Goal: Task Accomplishment & Management: Use online tool/utility

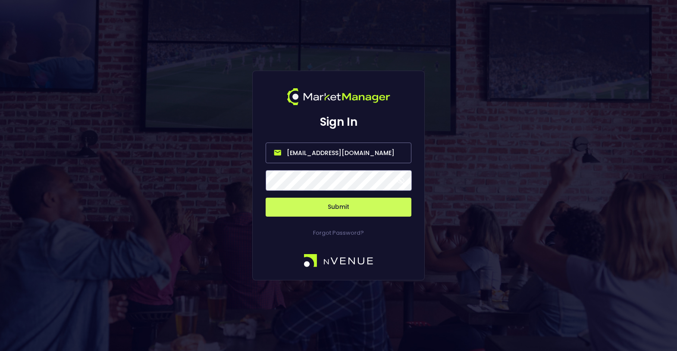
click at [352, 155] on input "[EMAIL_ADDRESS][DOMAIN_NAME]" at bounding box center [339, 153] width 146 height 21
type input "[EMAIL_ADDRESS][DOMAIN_NAME]"
click at [342, 204] on button "Submit" at bounding box center [339, 207] width 146 height 19
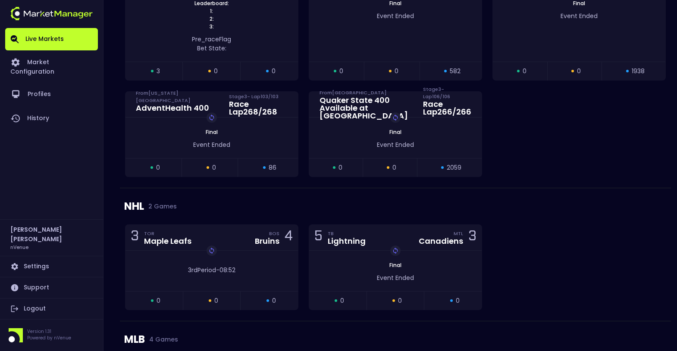
scroll to position [795, 0]
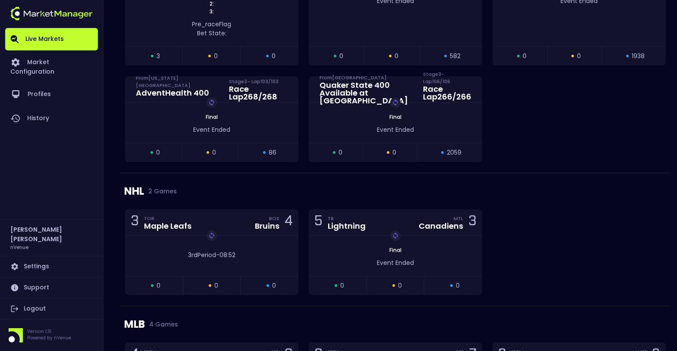
click at [345, 175] on div "NHL 2 Games" at bounding box center [395, 191] width 542 height 36
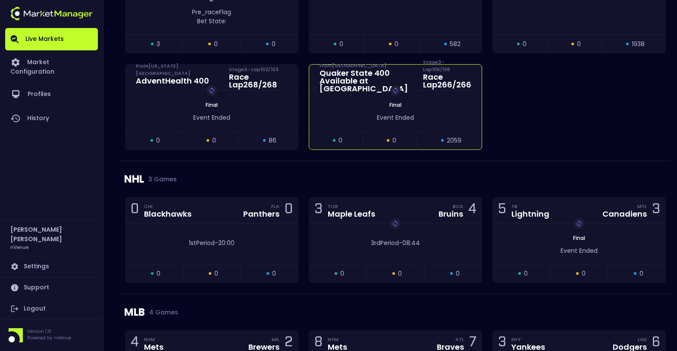
scroll to position [806, 0]
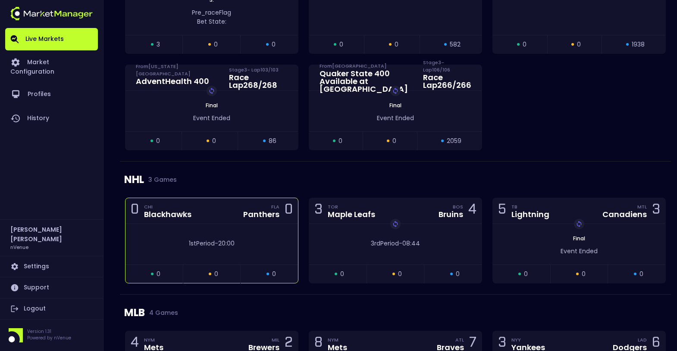
click at [191, 224] on div "1st Period - 20:00" at bounding box center [211, 244] width 172 height 41
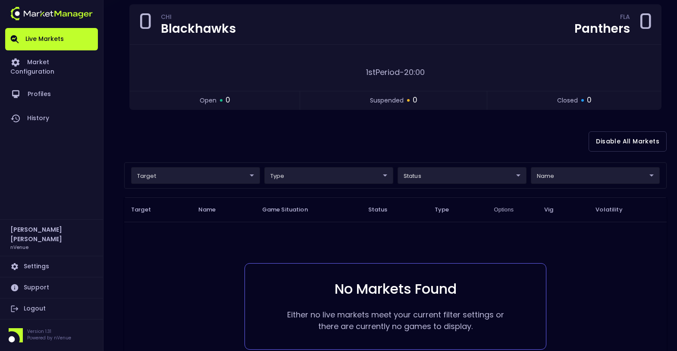
scroll to position [0, 0]
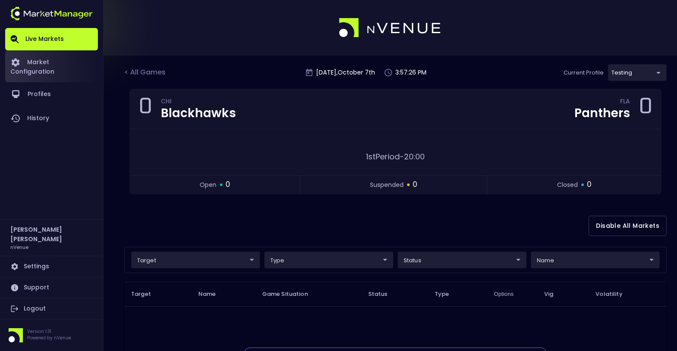
click at [51, 63] on link "Market Configuration" at bounding box center [51, 66] width 93 height 32
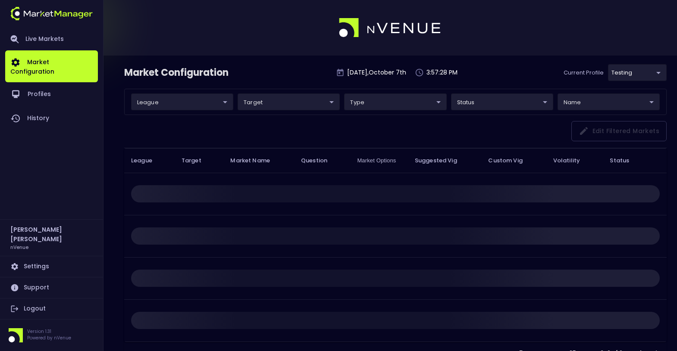
click at [633, 79] on body "Live Markets Market Configuration Profiles History [PERSON_NAME] nVenue Setting…" at bounding box center [338, 192] width 677 height 385
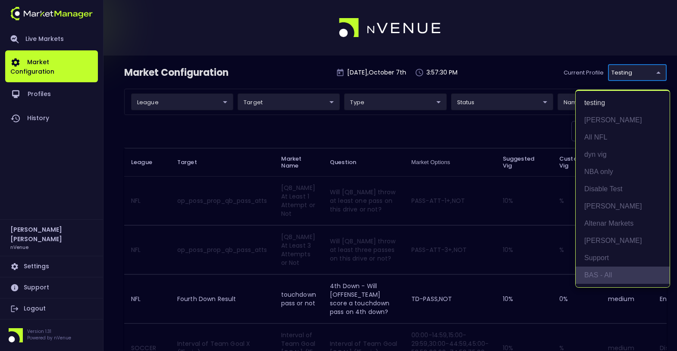
click at [616, 276] on li "BAS - All" at bounding box center [623, 275] width 94 height 17
type input "0d810fa5-e353-4d9c-b11d-31f095cae871"
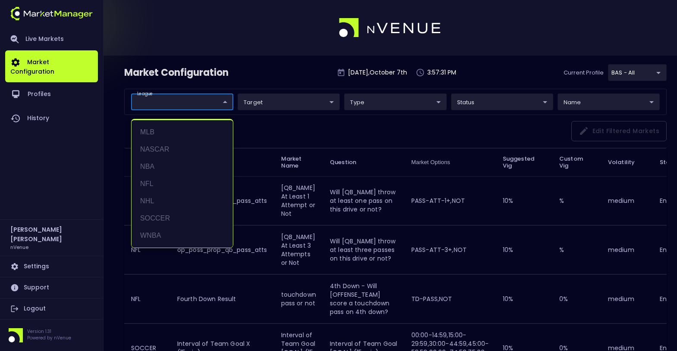
click at [158, 201] on li "NHL" at bounding box center [182, 201] width 101 height 17
type input "NHL"
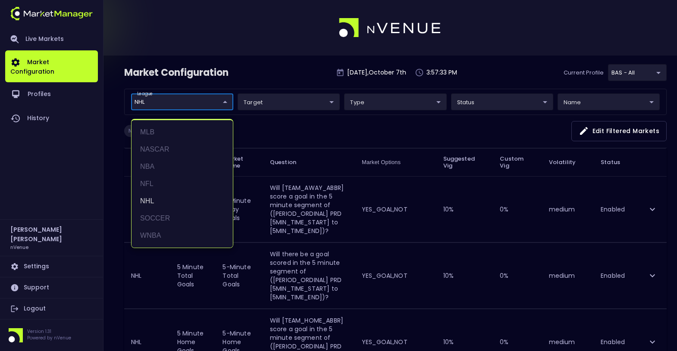
click at [300, 71] on div at bounding box center [338, 175] width 677 height 351
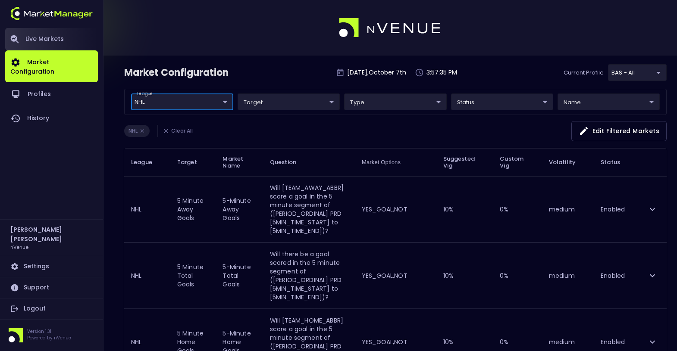
click at [31, 34] on link "Live Markets" at bounding box center [51, 39] width 93 height 22
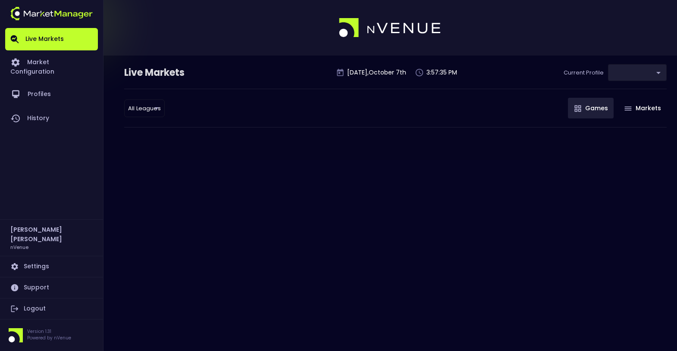
type input "0d810fa5-e353-4d9c-b11d-31f095cae871"
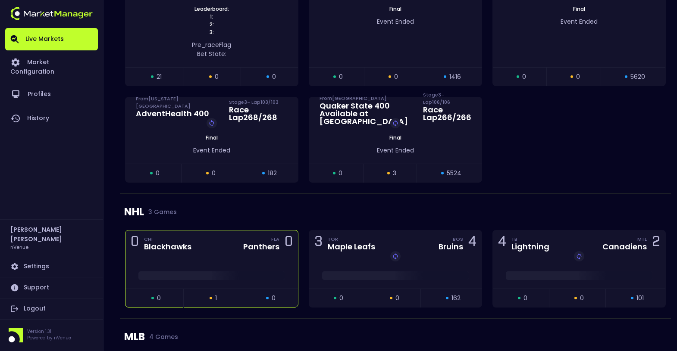
scroll to position [741, 0]
click at [217, 260] on div at bounding box center [211, 273] width 172 height 32
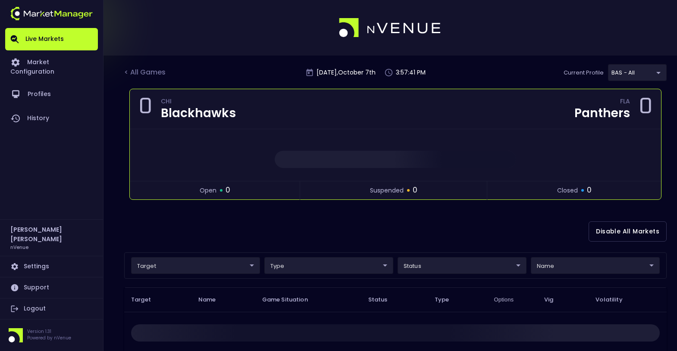
scroll to position [65, 0]
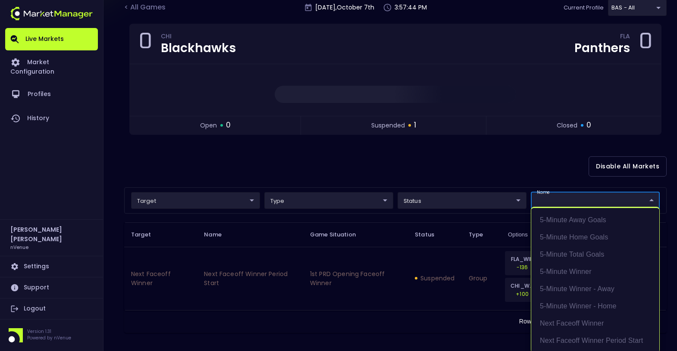
click at [570, 198] on body "Live Markets Market Configuration Profiles History [PERSON_NAME] nVenue Setting…" at bounding box center [338, 144] width 677 height 419
click at [564, 175] on div at bounding box center [338, 175] width 677 height 351
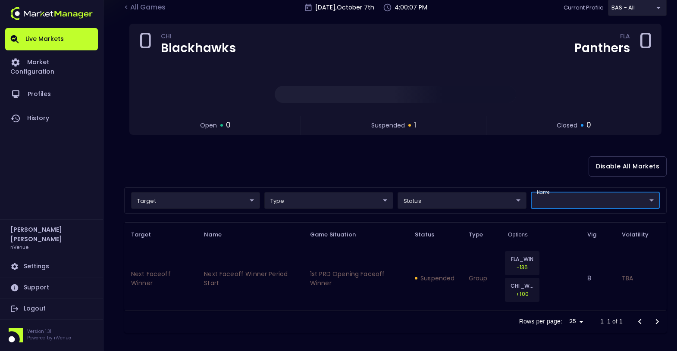
scroll to position [0, 0]
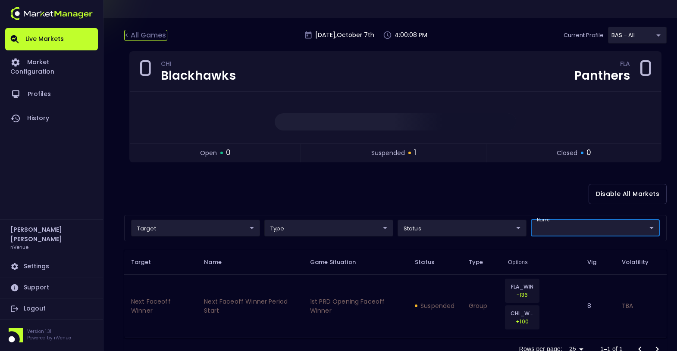
click at [161, 34] on div "< All Games" at bounding box center [145, 35] width 43 height 11
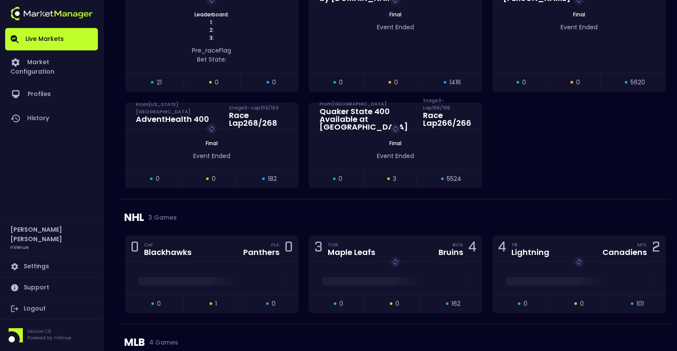
scroll to position [736, 0]
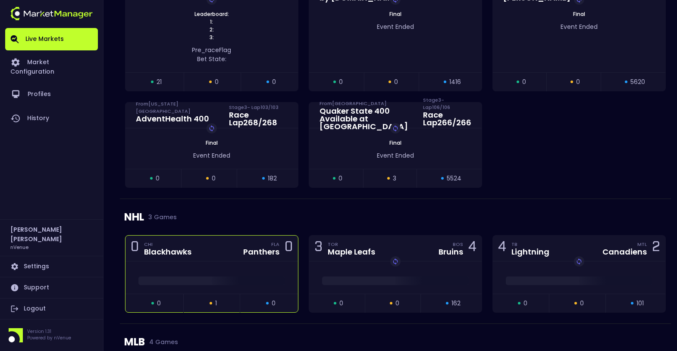
click at [192, 255] on div "0 CHI Blackhawks FLA Panthers 0" at bounding box center [211, 249] width 172 height 26
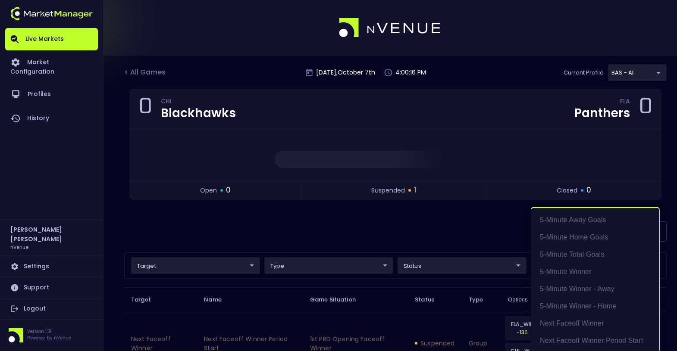
click at [552, 267] on body "Live Markets Market Configuration Profiles History [PERSON_NAME] nVenue Setting…" at bounding box center [338, 209] width 677 height 419
click at [560, 267] on li "5-Minute Winner" at bounding box center [595, 271] width 128 height 17
type input "5 Minute Winner"
type input "group"
type input "5-Minute Winner"
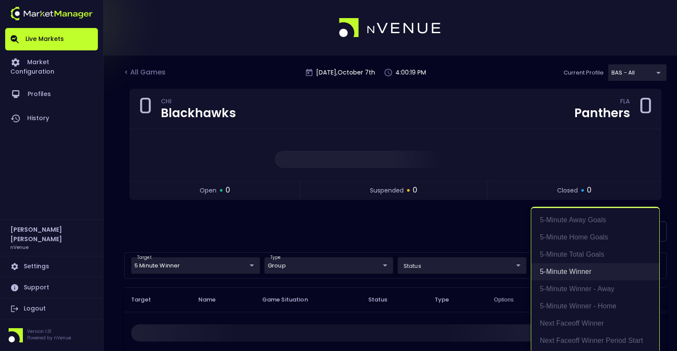
click at [572, 273] on li "5-Minute Winner" at bounding box center [595, 271] width 128 height 17
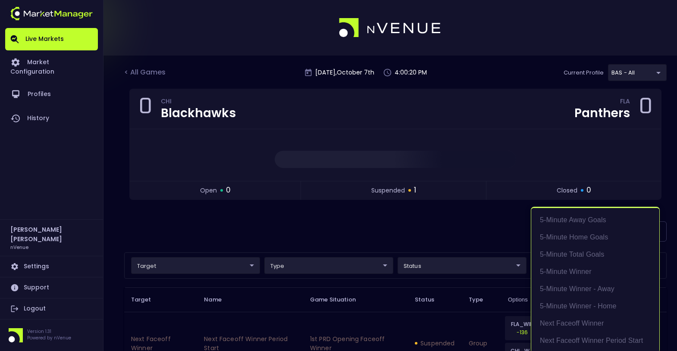
click at [452, 220] on div at bounding box center [338, 175] width 677 height 351
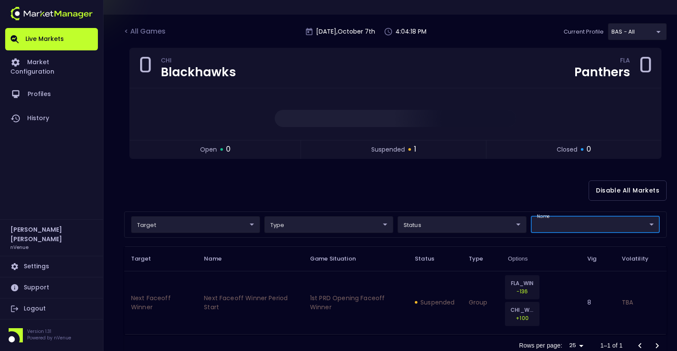
scroll to position [65, 0]
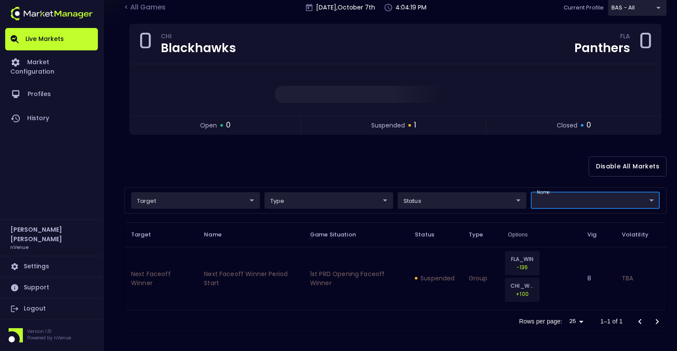
click at [331, 149] on div "Disable All Markets" at bounding box center [395, 167] width 542 height 42
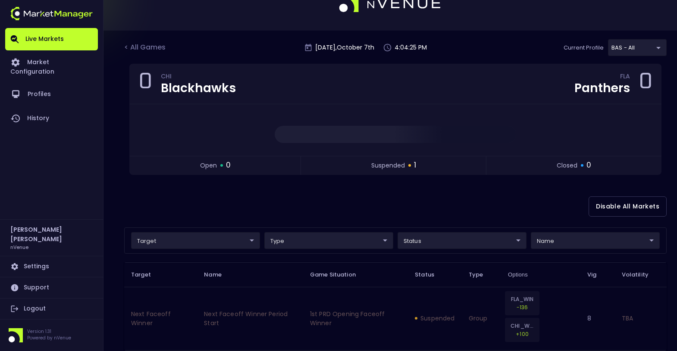
scroll to position [0, 0]
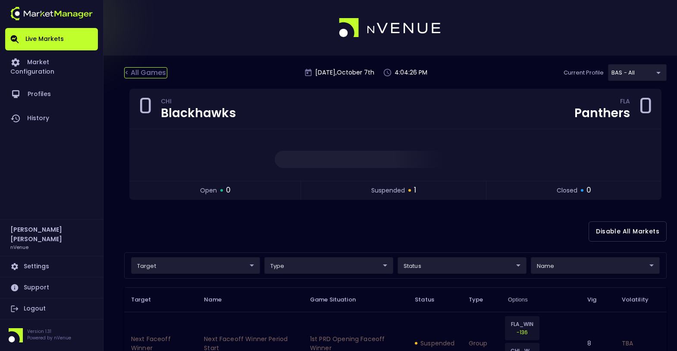
click at [153, 71] on div "< All Games" at bounding box center [145, 72] width 43 height 11
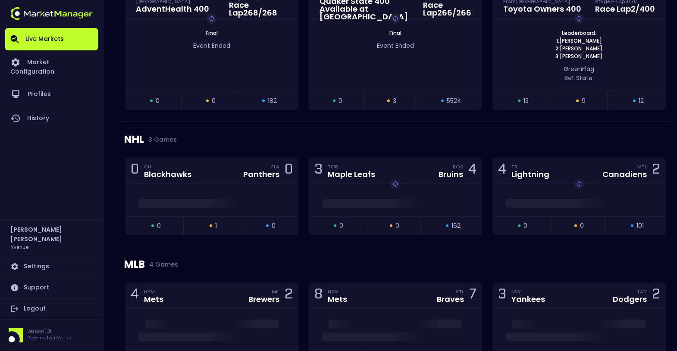
scroll to position [856, 0]
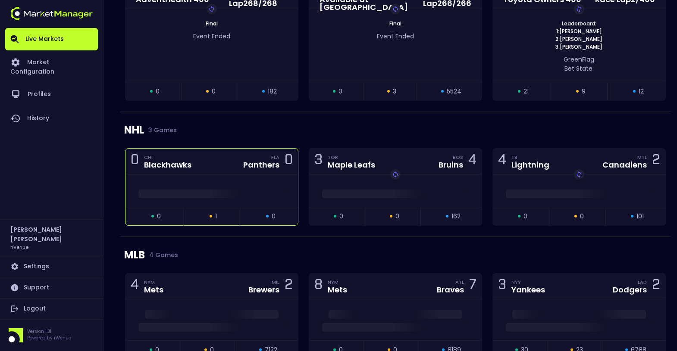
click at [247, 168] on div "0 CHI Blackhawks FLA Panthers 0" at bounding box center [211, 162] width 172 height 26
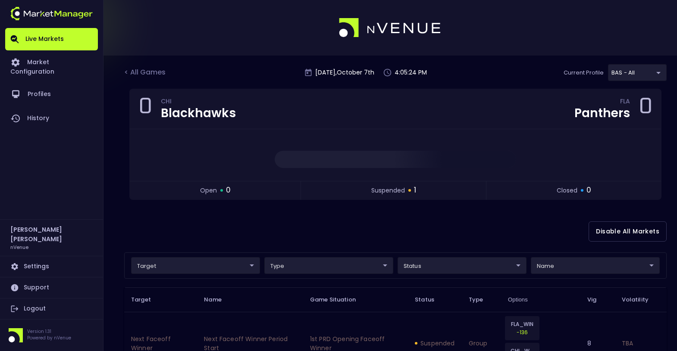
scroll to position [65, 0]
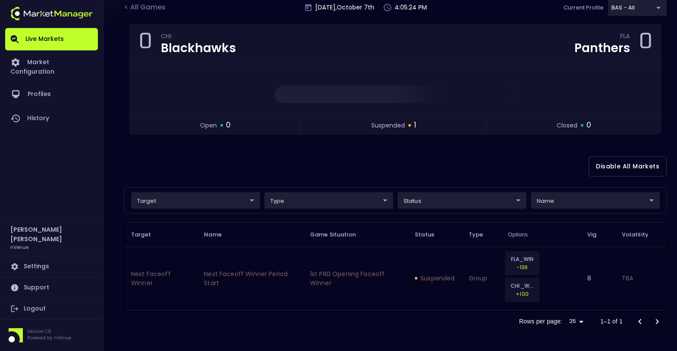
click at [378, 162] on div "Disable All Markets" at bounding box center [395, 167] width 542 height 42
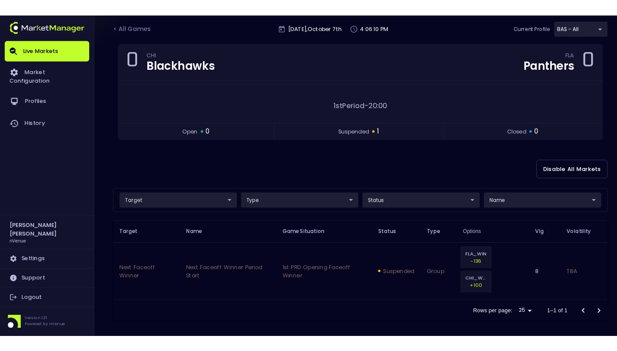
scroll to position [60, 0]
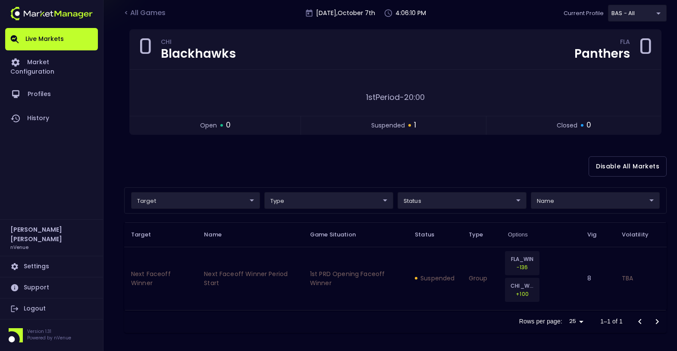
click at [358, 169] on div "Disable All Markets" at bounding box center [395, 167] width 542 height 42
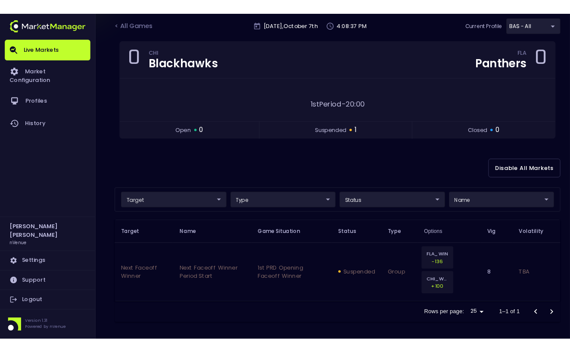
scroll to position [59, 0]
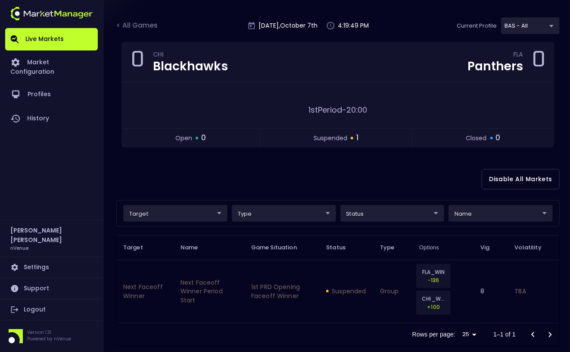
click at [144, 19] on div "< All Games [DATE] 4:19:49 PM Current Profile BAS - All 0d810fa5-e353-4d9c-b11d…" at bounding box center [338, 29] width 444 height 25
click at [141, 25] on div "< All Games" at bounding box center [137, 25] width 43 height 11
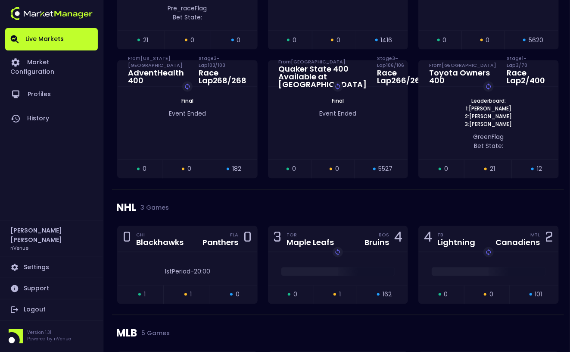
scroll to position [801, 0]
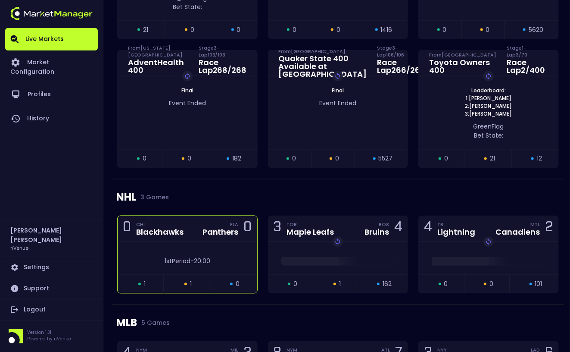
click at [198, 235] on div "0 CHI Blackhawks FLA Panthers 0" at bounding box center [188, 229] width 140 height 26
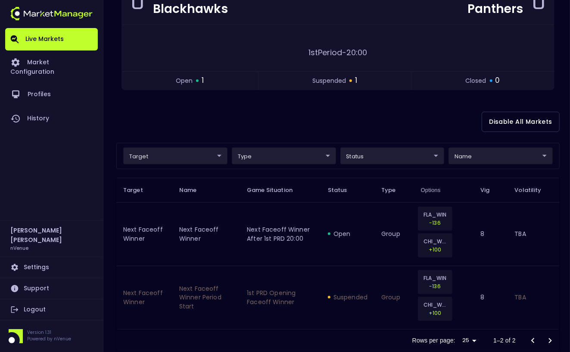
scroll to position [127, 0]
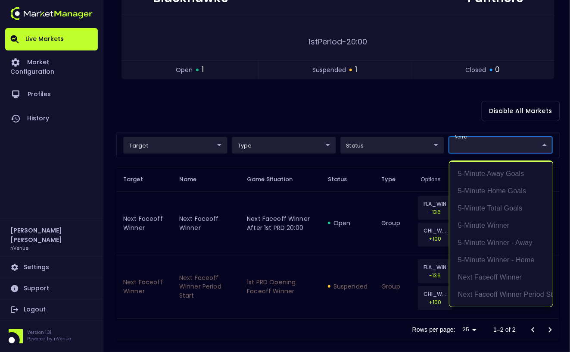
click at [480, 146] on body "Live Markets Market Configuration Profiles History [PERSON_NAME] nVenue Setting…" at bounding box center [285, 114] width 570 height 483
click at [493, 227] on li "5-Minute Winner" at bounding box center [501, 225] width 103 height 17
type input "5 Minute Winner"
type input "group"
type input "5-Minute Winner"
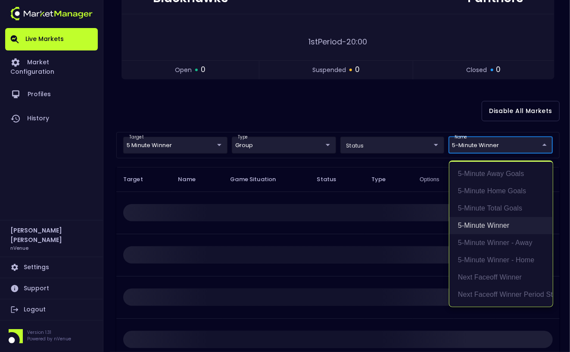
click at [499, 223] on li "5-Minute Winner" at bounding box center [501, 225] width 103 height 17
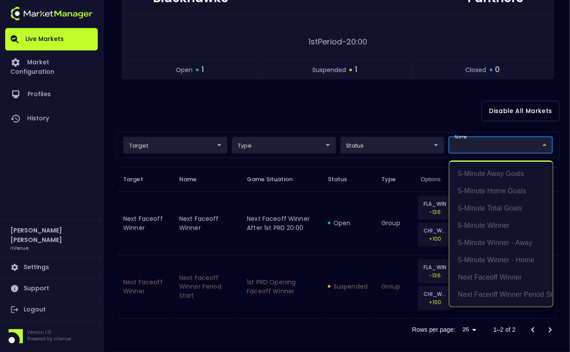
click at [407, 100] on div at bounding box center [285, 176] width 570 height 352
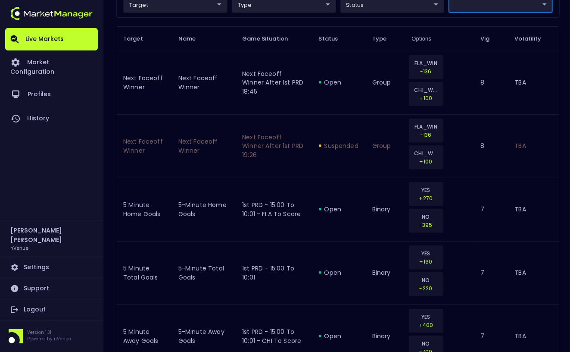
scroll to position [224, 0]
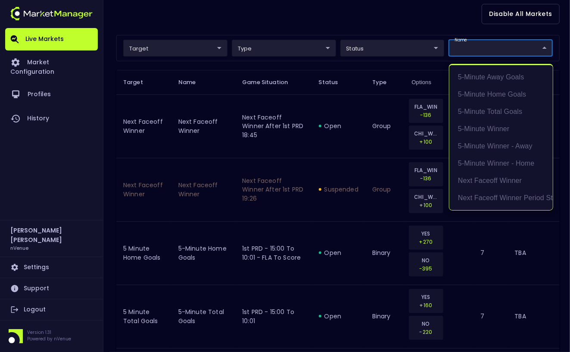
click at [502, 179] on li "Next Faceoff Winner" at bounding box center [501, 180] width 103 height 17
type input "Next Faceoff Winner"
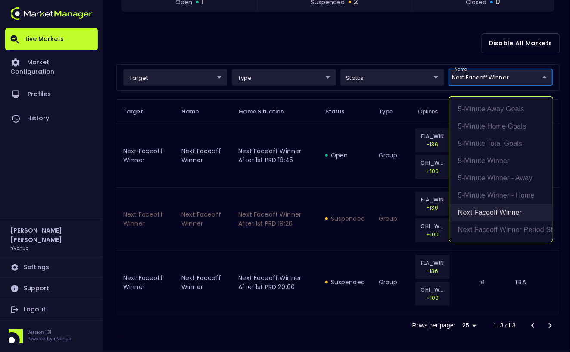
scroll to position [192, 0]
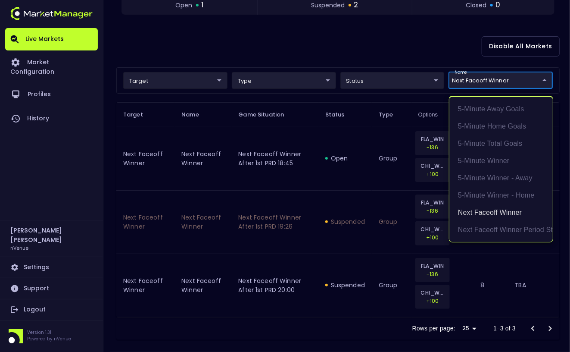
click at [319, 174] on div at bounding box center [285, 176] width 570 height 352
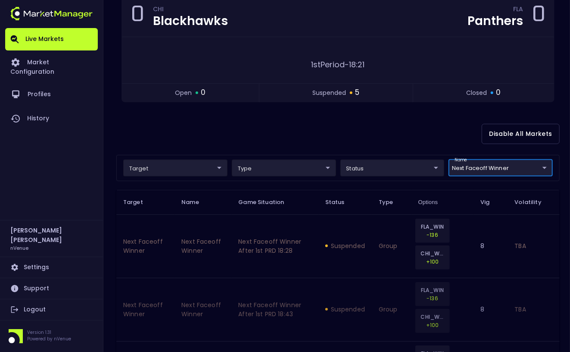
scroll to position [102, 0]
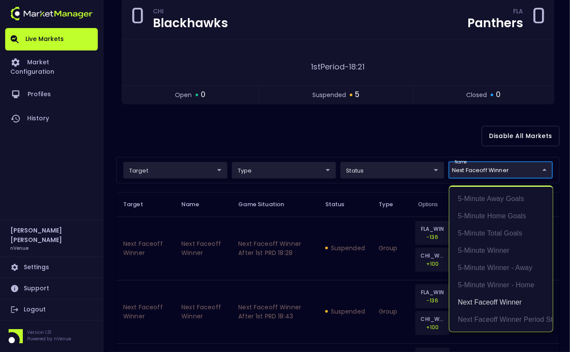
click at [468, 172] on body "Live Markets Market Configuration Profiles History [PERSON_NAME] nVenue Setting…" at bounding box center [285, 235] width 570 height 674
click at [490, 304] on li "Next Faceoff Winner" at bounding box center [501, 302] width 103 height 17
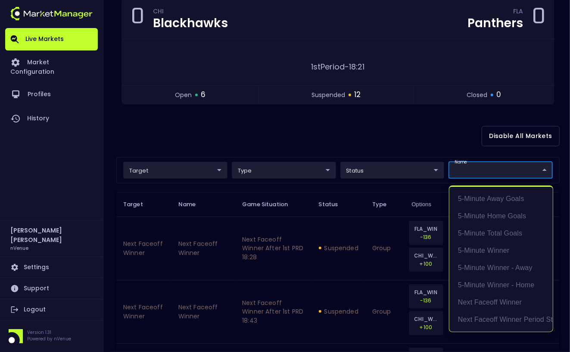
click at [376, 133] on div at bounding box center [285, 176] width 570 height 352
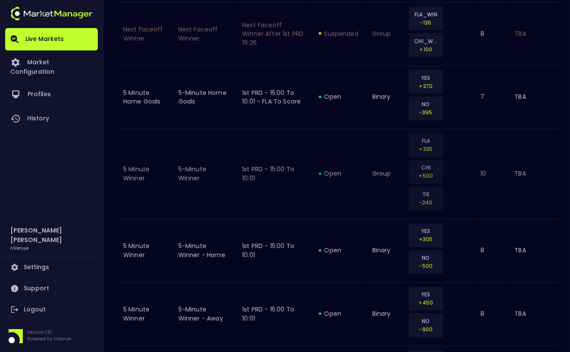
scroll to position [754, 0]
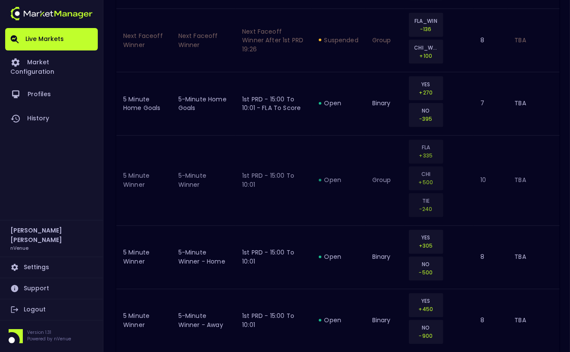
drag, startPoint x: 240, startPoint y: 115, endPoint x: 223, endPoint y: 135, distance: 26.6
click at [108, 131] on div "< All Games [DATE] 4:28:20 PM Current Profile BAS - All 0d810fa5-e353-4d9c-b11d…" at bounding box center [285, 285] width 570 height 1966
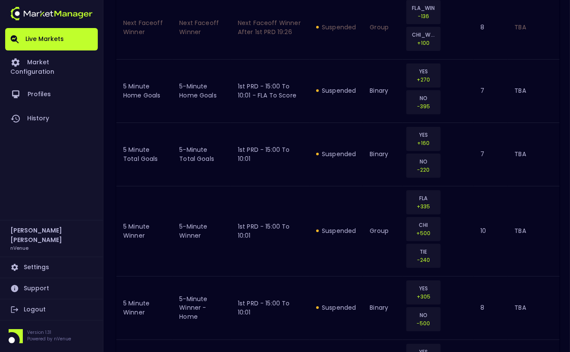
scroll to position [1662, 0]
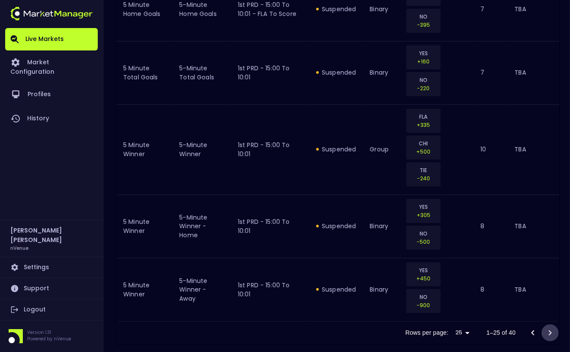
click at [549, 328] on icon "Go to next page" at bounding box center [550, 333] width 10 height 10
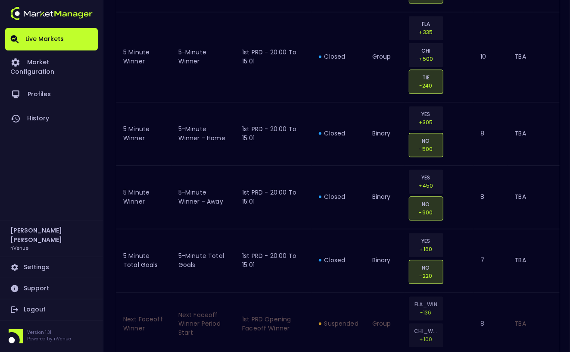
scroll to position [1003, 0]
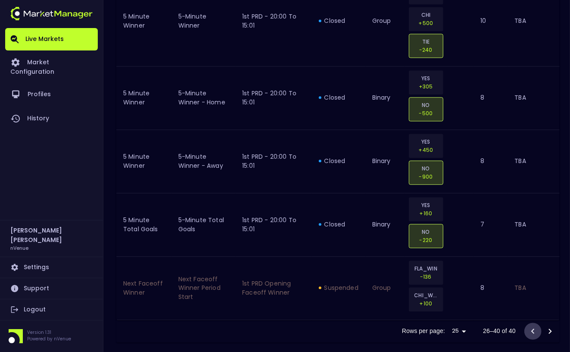
click at [532, 326] on icon "Go to previous page" at bounding box center [533, 331] width 10 height 10
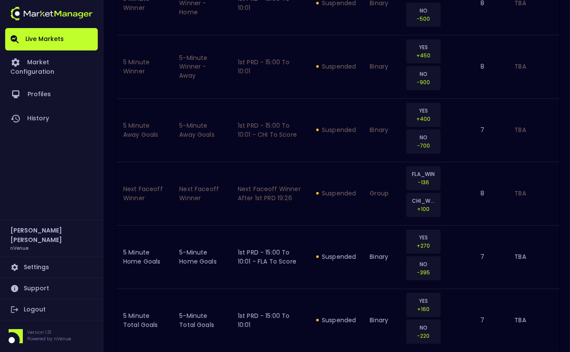
scroll to position [1662, 0]
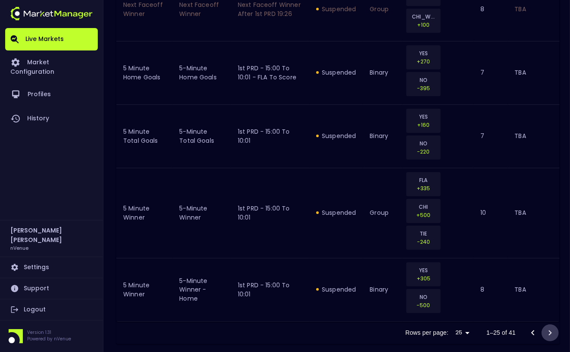
click at [551, 330] on icon "Go to next page" at bounding box center [550, 332] width 3 height 5
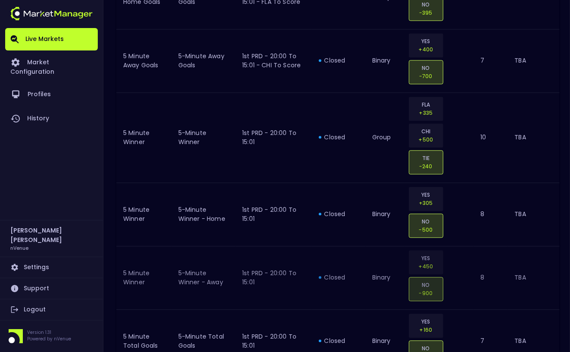
scroll to position [1067, 0]
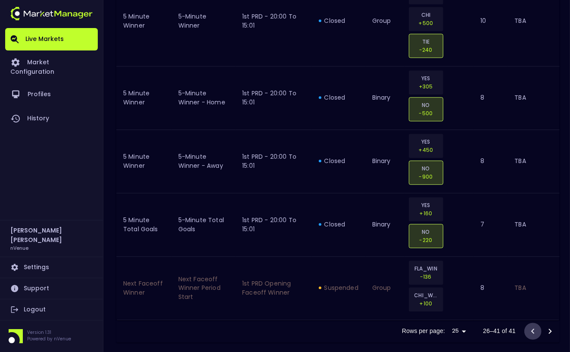
click at [533, 326] on icon "Go to previous page" at bounding box center [533, 331] width 10 height 10
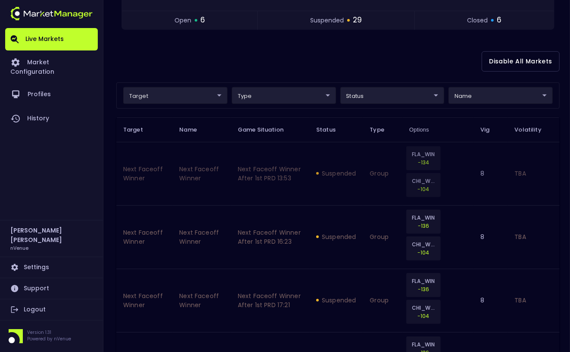
scroll to position [163, 0]
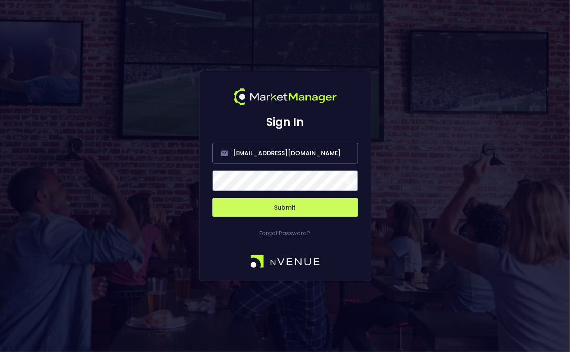
click at [244, 211] on button "Submit" at bounding box center [286, 207] width 146 height 19
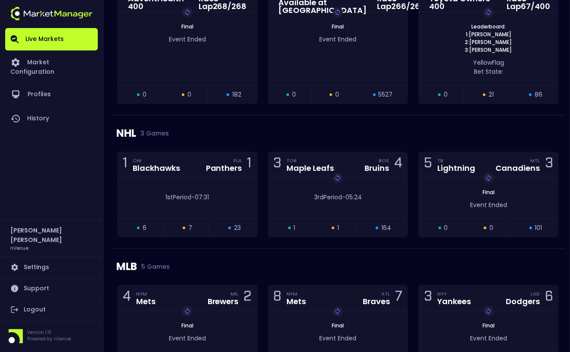
scroll to position [895, 0]
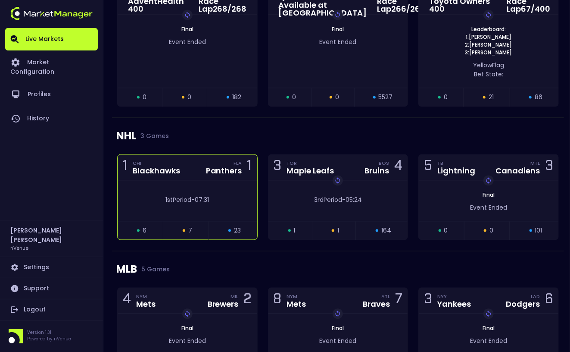
click at [179, 170] on div "Blackhawks" at bounding box center [156, 171] width 47 height 8
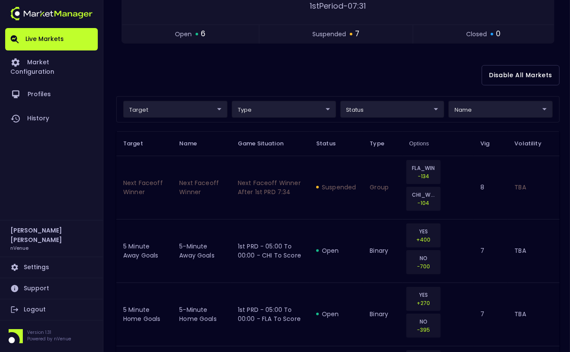
scroll to position [166, 0]
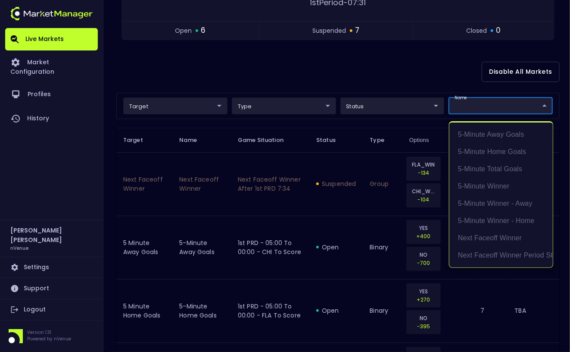
click at [408, 75] on div at bounding box center [285, 176] width 570 height 352
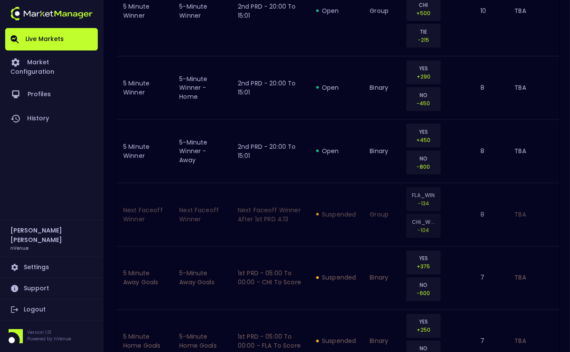
scroll to position [0, 0]
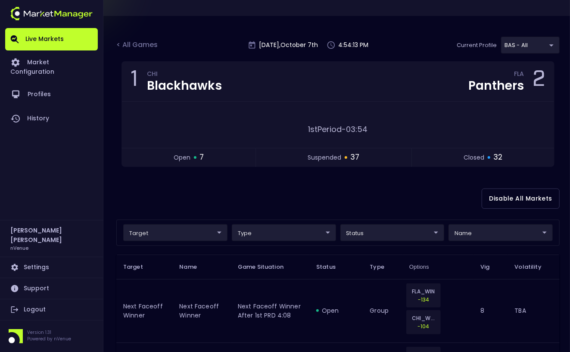
click at [359, 197] on div "Disable All Markets" at bounding box center [338, 199] width 444 height 42
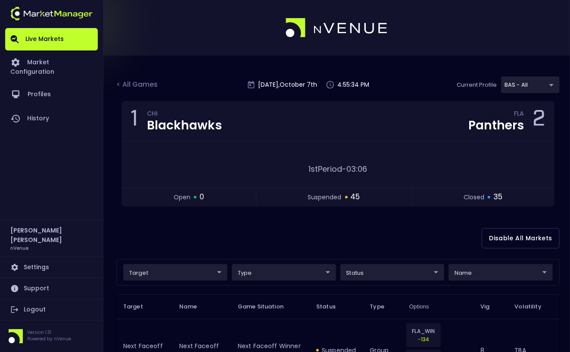
click at [269, 241] on div "Disable All Markets" at bounding box center [338, 238] width 444 height 42
click at [136, 79] on div "< All Games [DATE] 5:35:02 PM Current Profile BAS - All 0d810fa5-e353-4d9c-b11d…" at bounding box center [338, 88] width 444 height 25
click at [136, 81] on div "< All Games" at bounding box center [137, 84] width 43 height 11
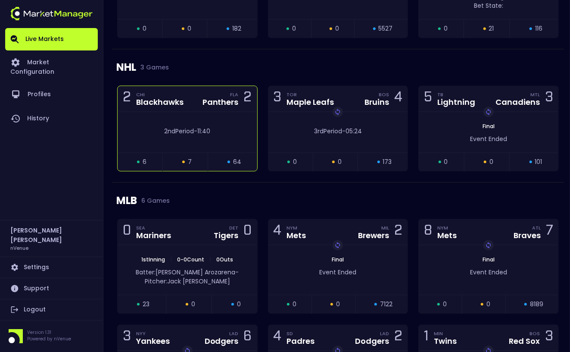
scroll to position [947, 0]
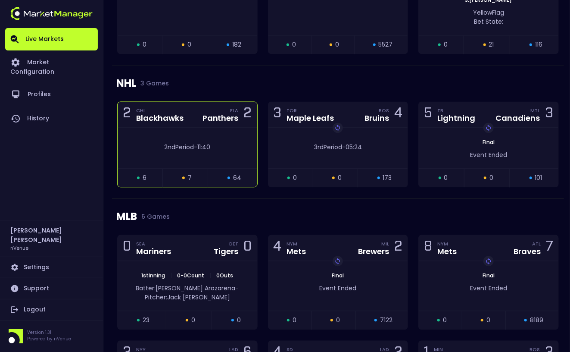
click at [191, 128] on div "2nd Period - 11:40" at bounding box center [188, 148] width 140 height 41
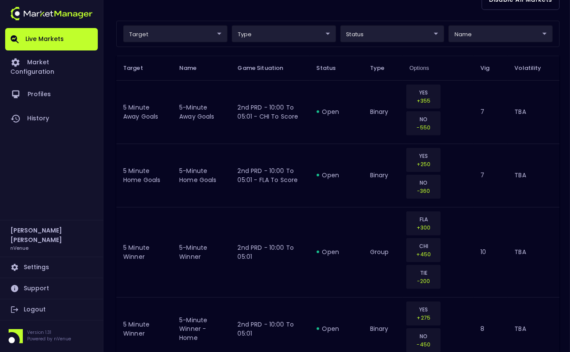
scroll to position [243, 0]
